Goal: Task Accomplishment & Management: Manage account settings

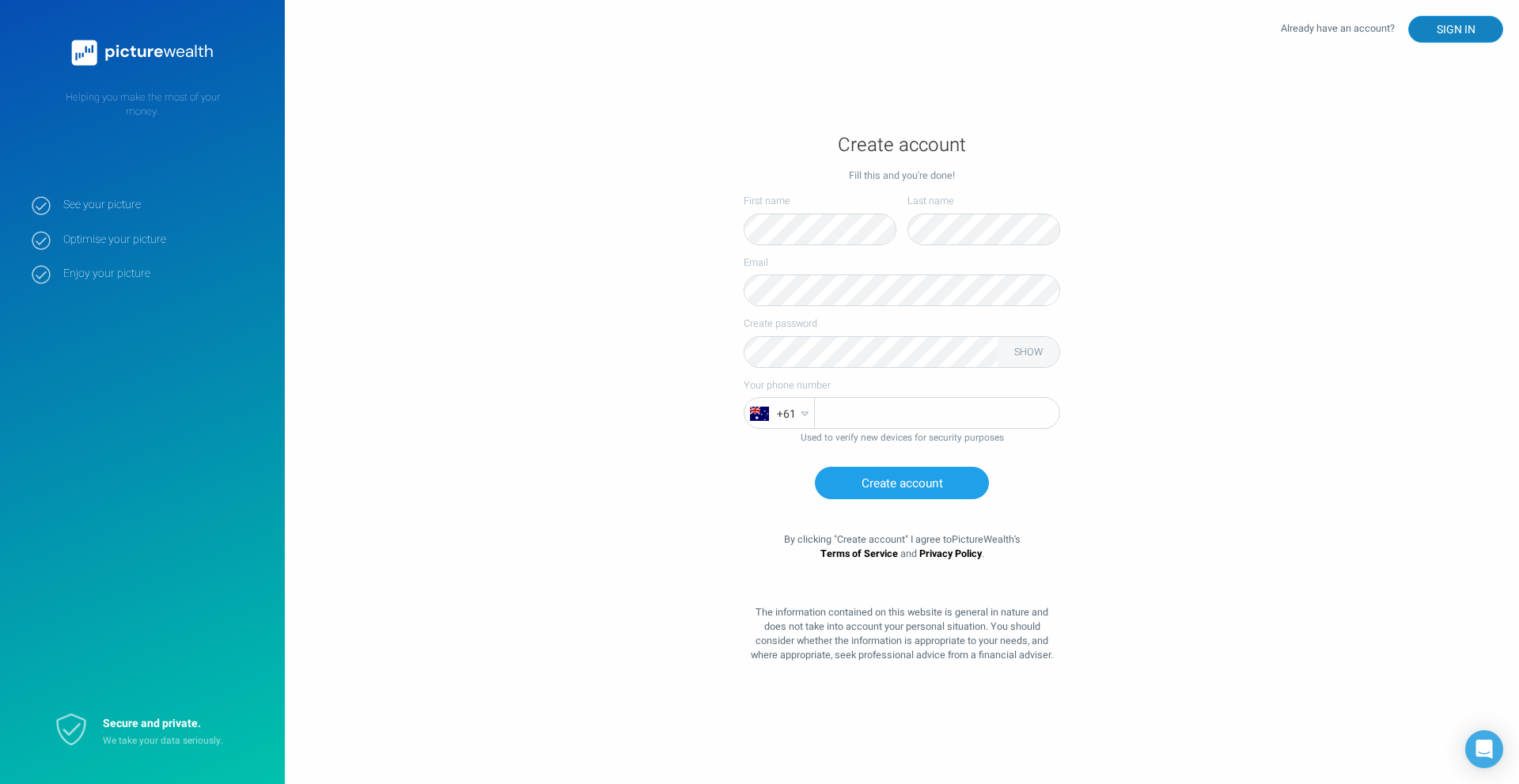
click at [1472, 27] on button "SIGN IN" at bounding box center [1457, 29] width 95 height 27
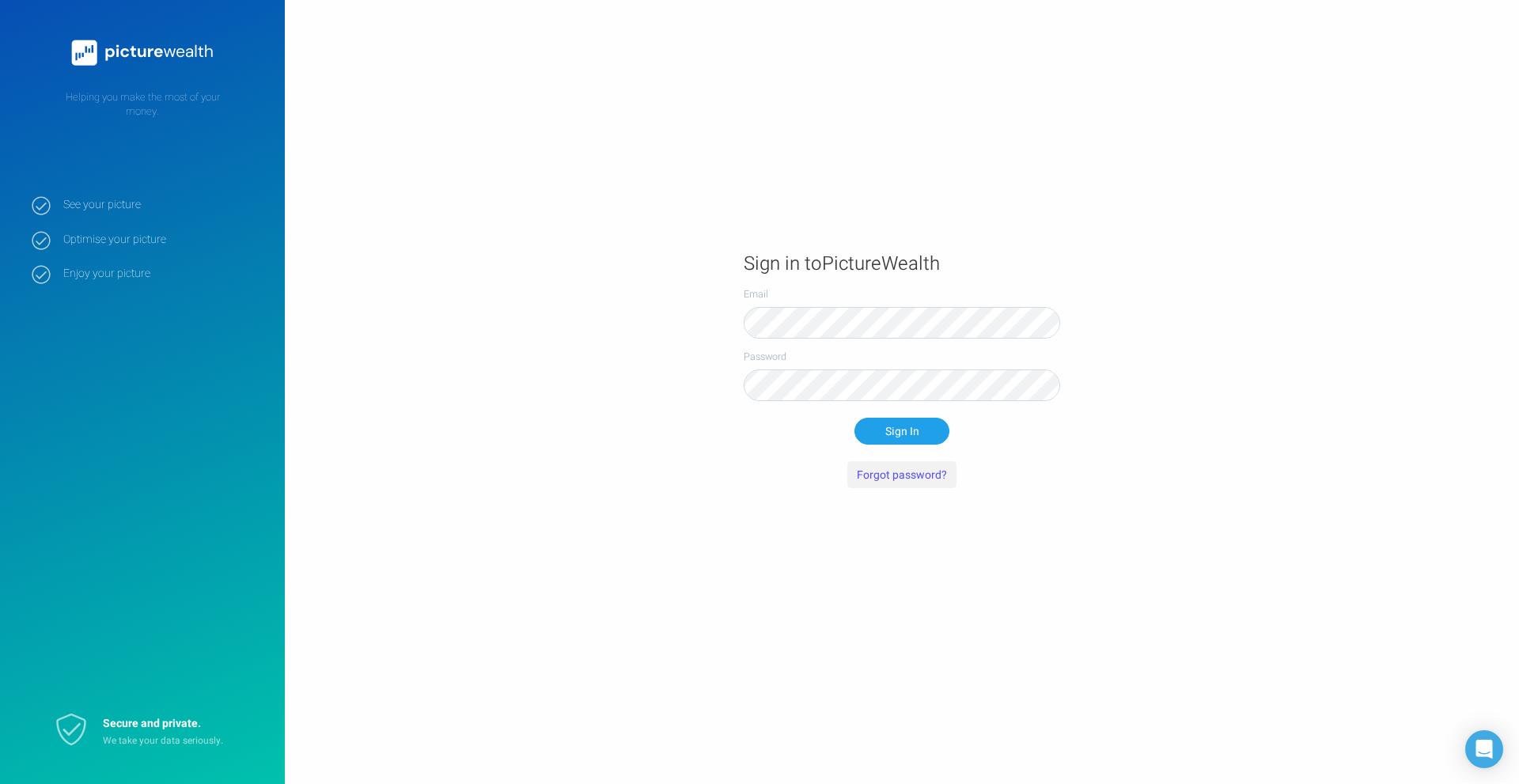
click at [882, 478] on button "Forgot password?" at bounding box center [902, 475] width 109 height 27
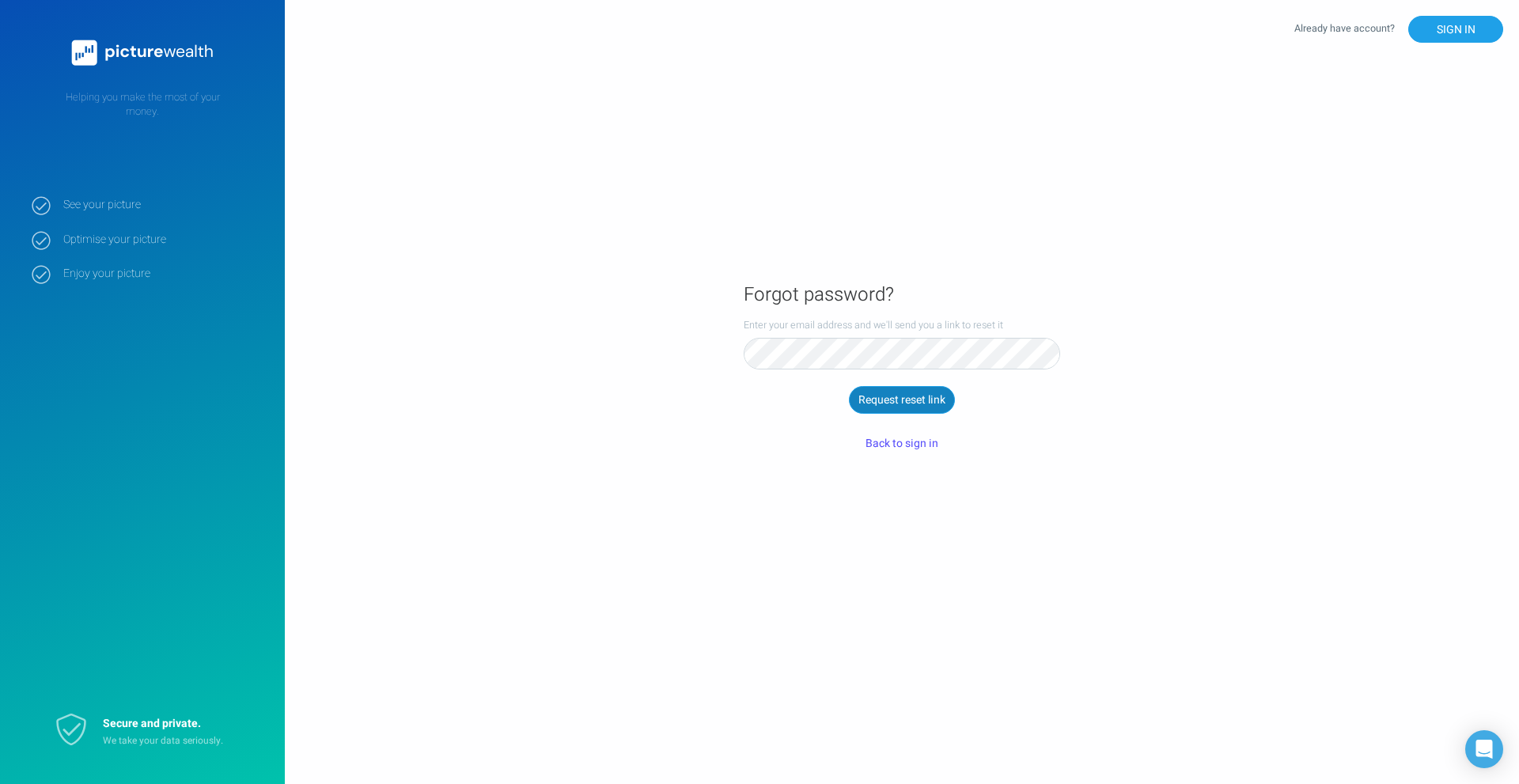
click at [907, 396] on button "Request reset link" at bounding box center [902, 400] width 106 height 27
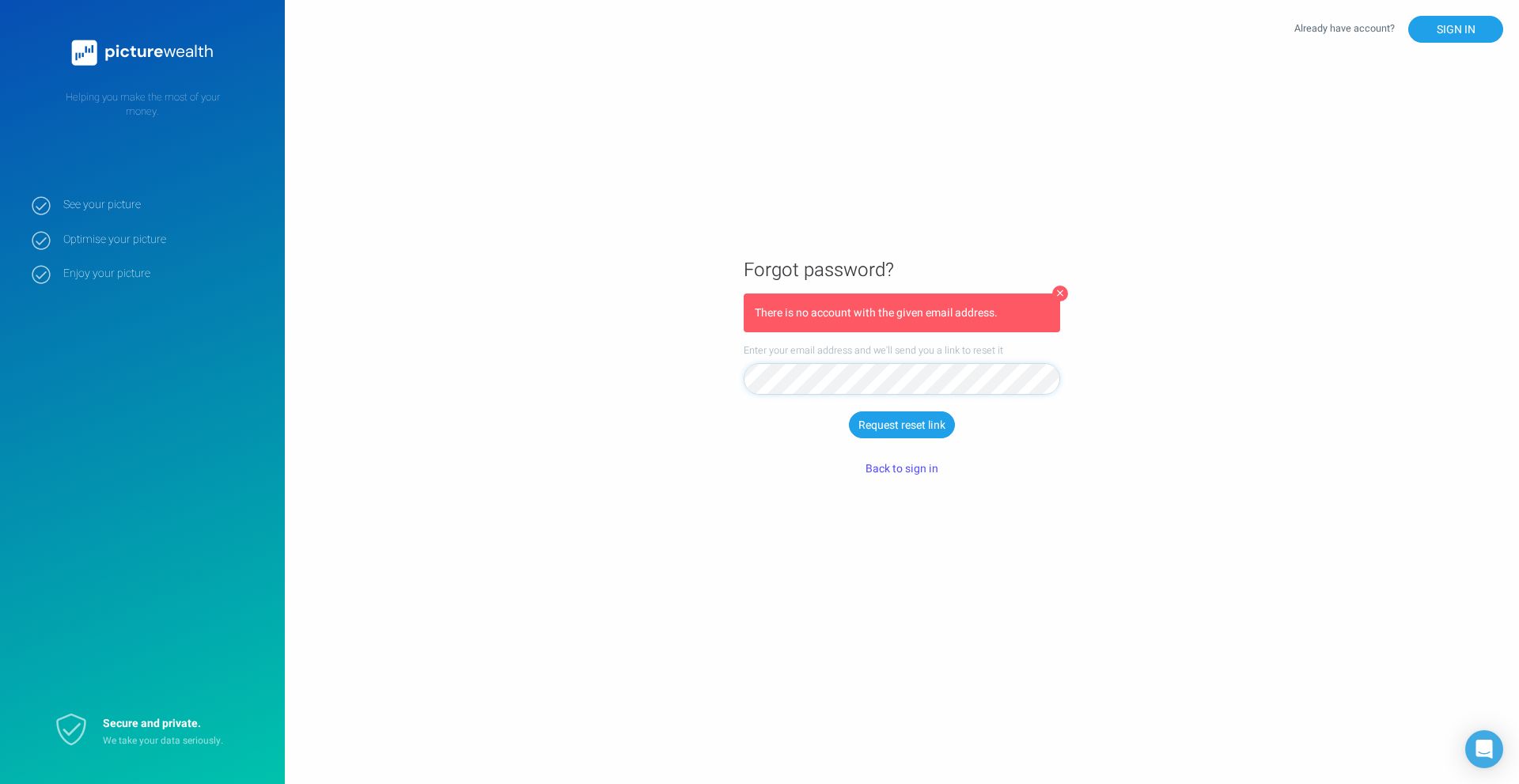
click at [540, 392] on main "Forgot password? There is no account with the given email address. Enter your e…" at bounding box center [902, 392] width 1235 height 313
